Goal: Information Seeking & Learning: Learn about a topic

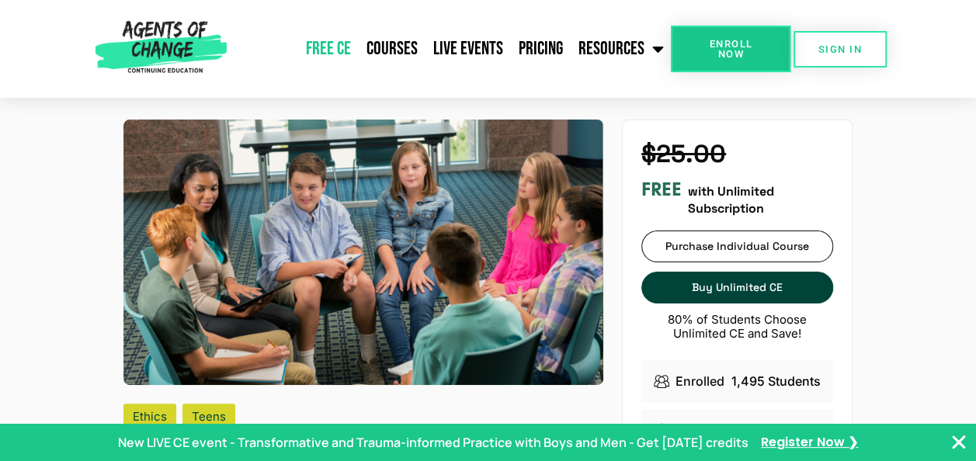
click at [332, 50] on link "Free CE" at bounding box center [327, 48] width 61 height 39
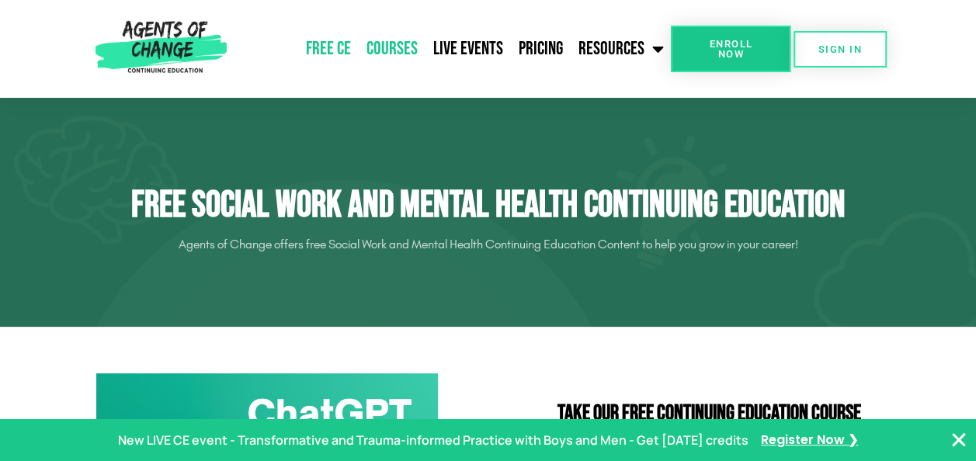
click at [391, 40] on link "Courses" at bounding box center [391, 48] width 67 height 39
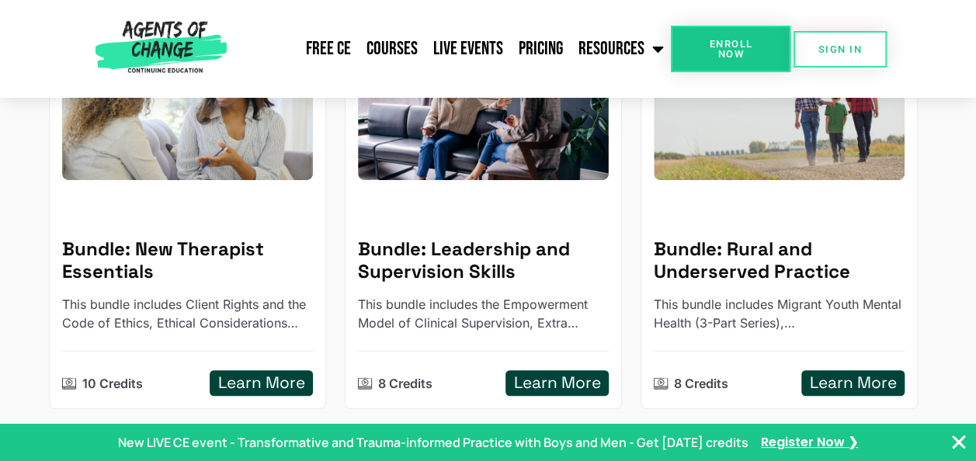
scroll to position [356, 0]
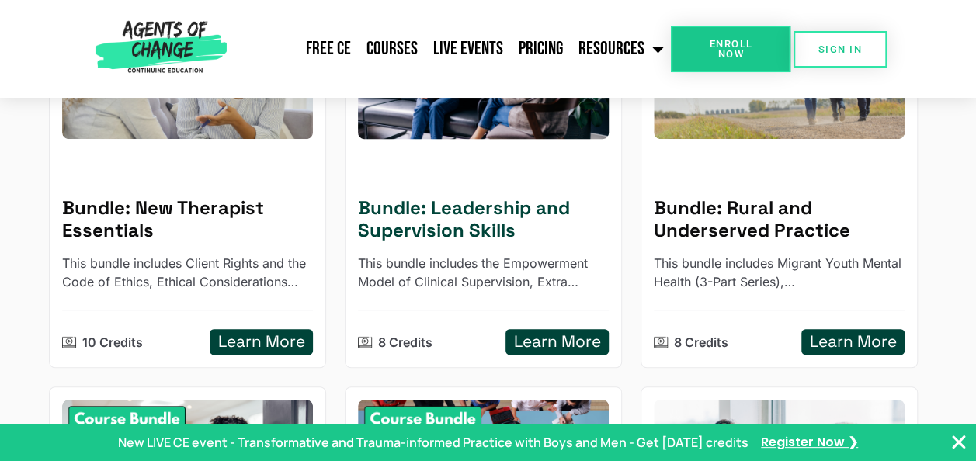
click at [567, 338] on h5 "Learn More" at bounding box center [557, 341] width 87 height 19
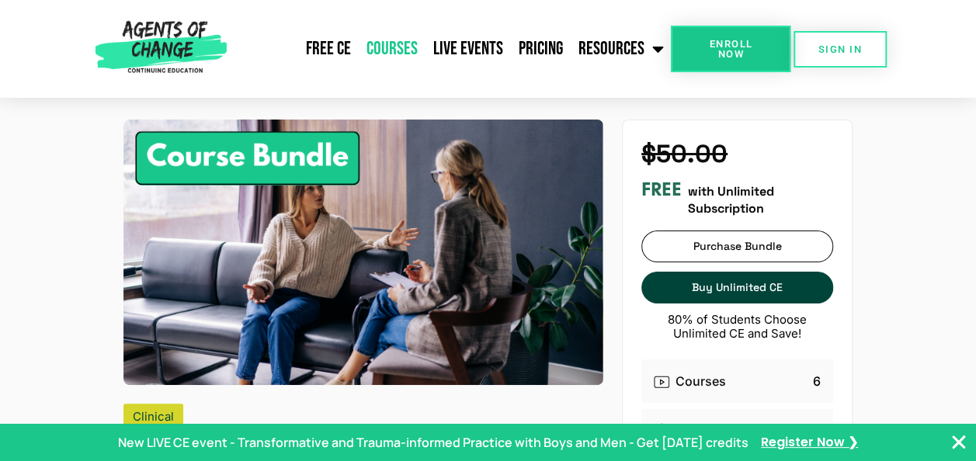
click at [404, 43] on link "Courses" at bounding box center [391, 48] width 67 height 39
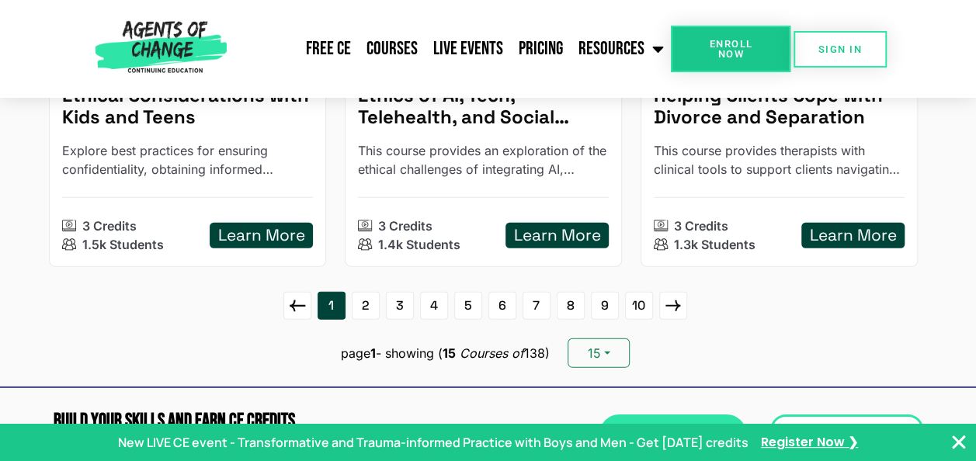
scroll to position [2171, 0]
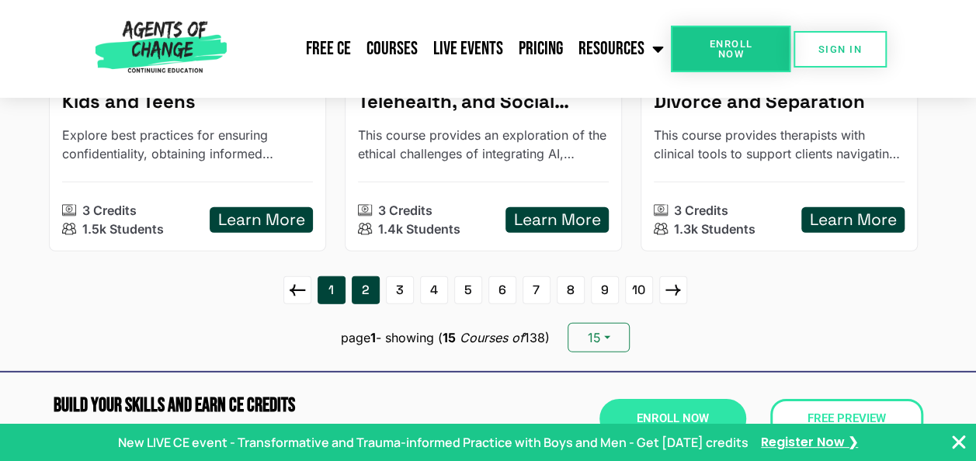
click at [353, 289] on link "2" at bounding box center [366, 290] width 28 height 28
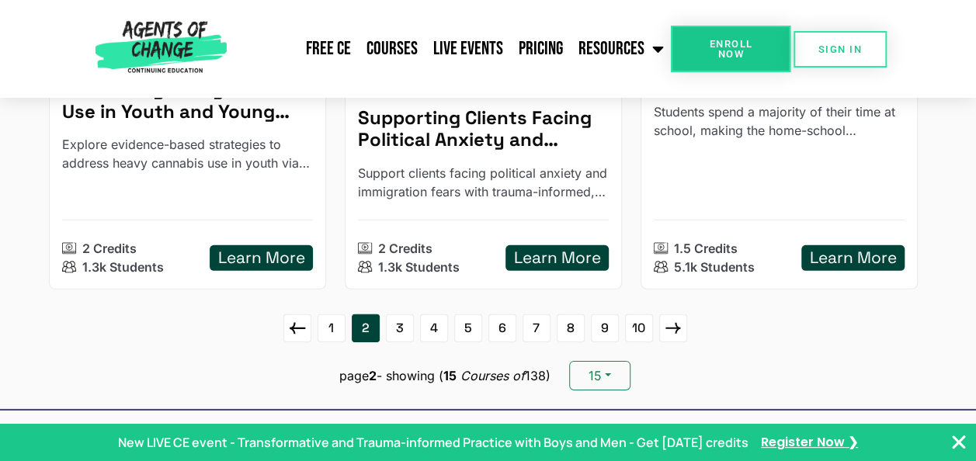
scroll to position [2264, 0]
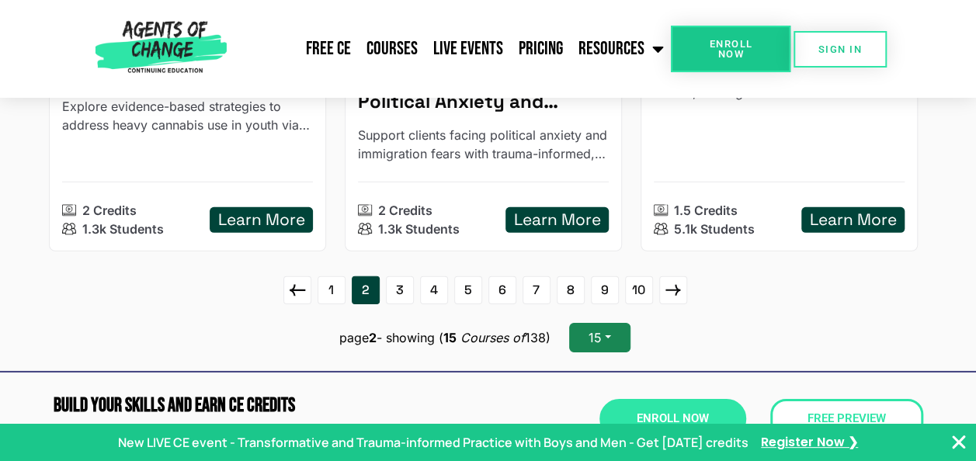
click at [617, 324] on button "15" at bounding box center [599, 337] width 61 height 29
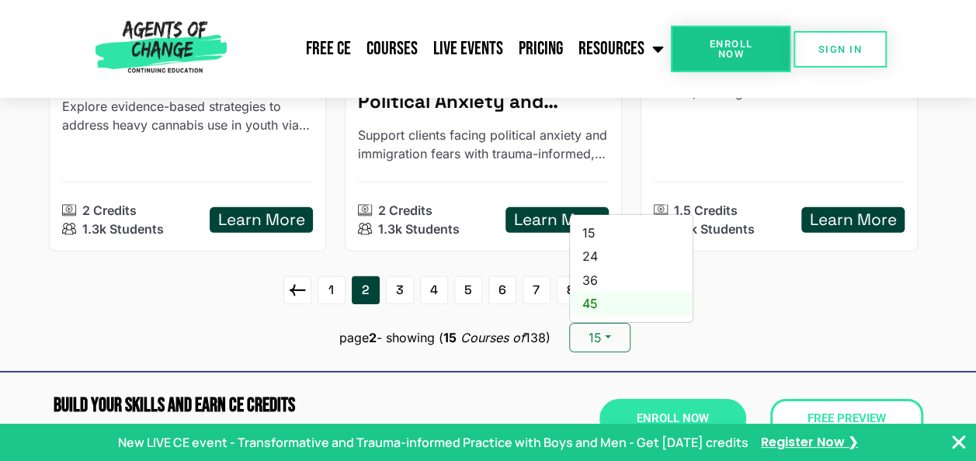
click at [609, 298] on link "45" at bounding box center [631, 303] width 123 height 23
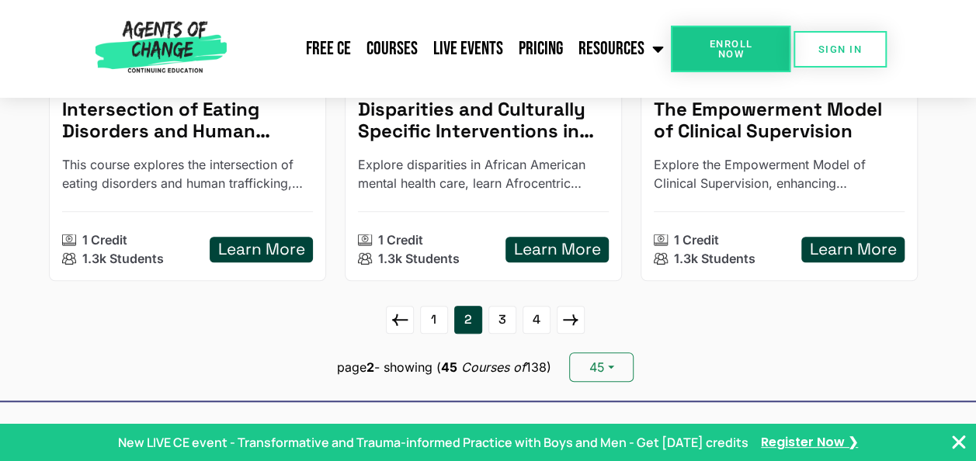
scroll to position [6368, 0]
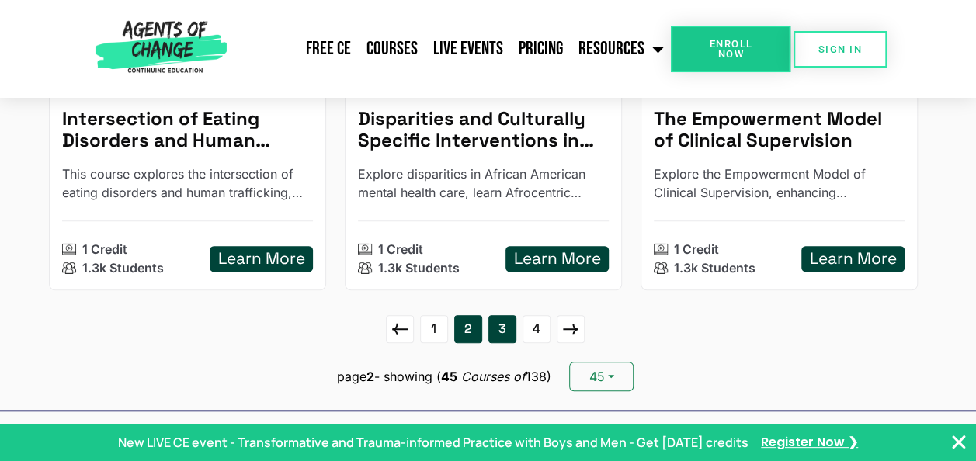
click at [497, 315] on link "3" at bounding box center [502, 329] width 28 height 28
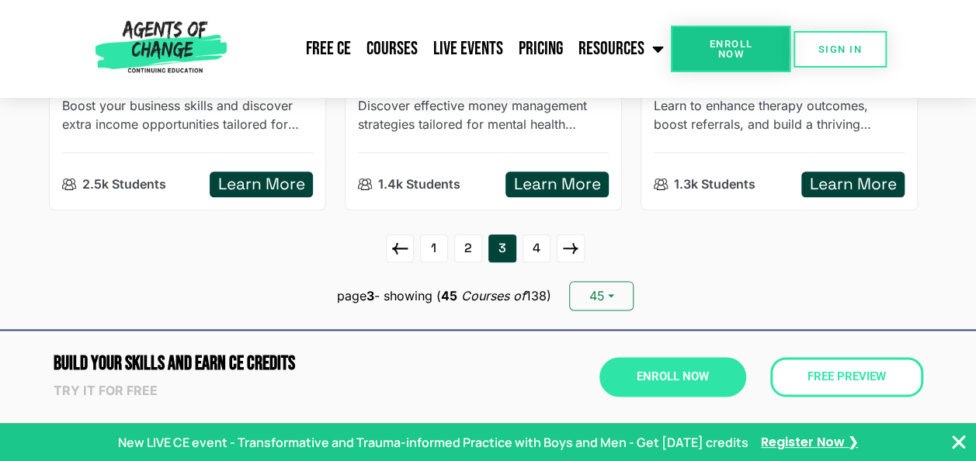
scroll to position [6744, 0]
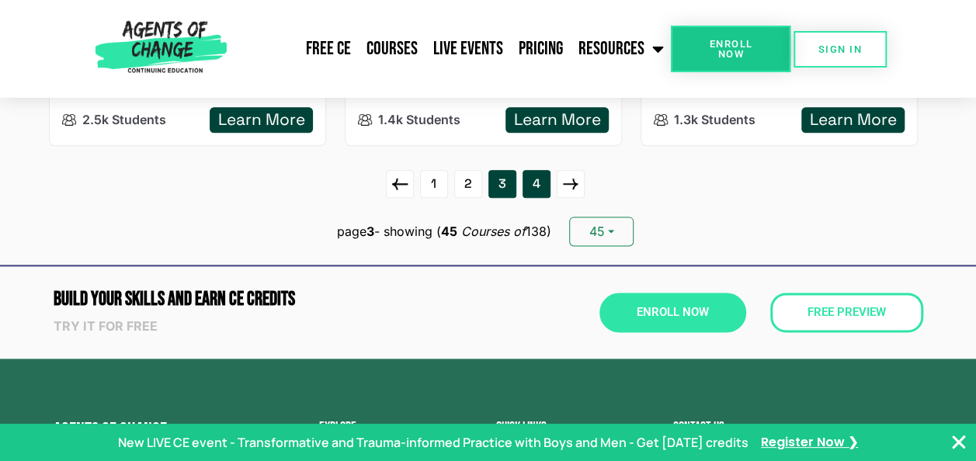
click at [540, 170] on link "4" at bounding box center [536, 184] width 28 height 28
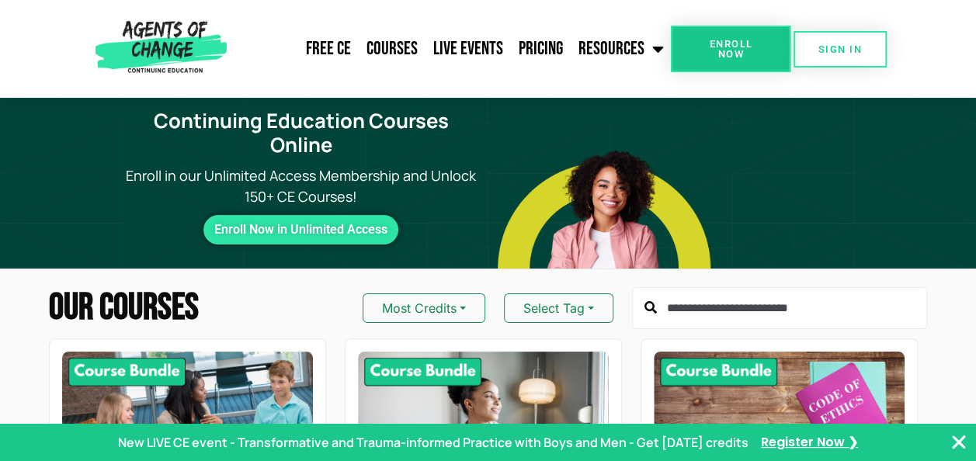
scroll to position [0, 0]
